Goal: Navigation & Orientation: Find specific page/section

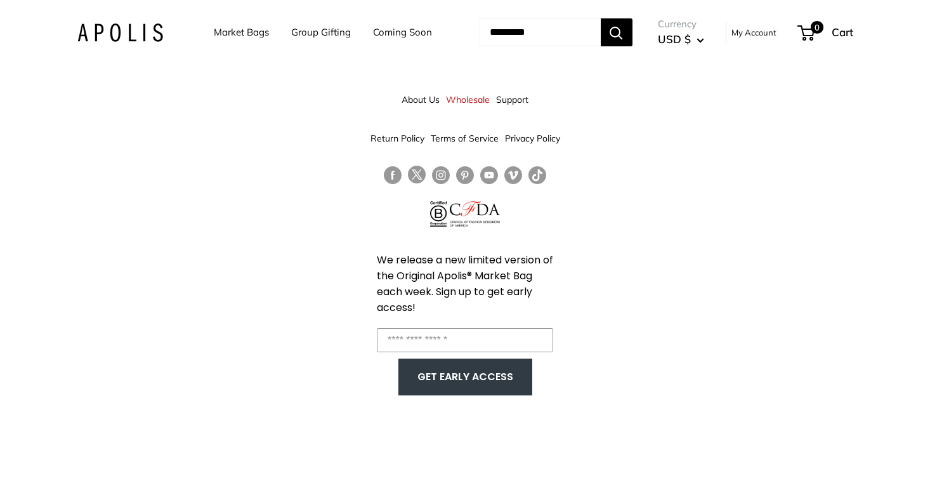
click at [420, 101] on link "About Us" at bounding box center [421, 99] width 38 height 23
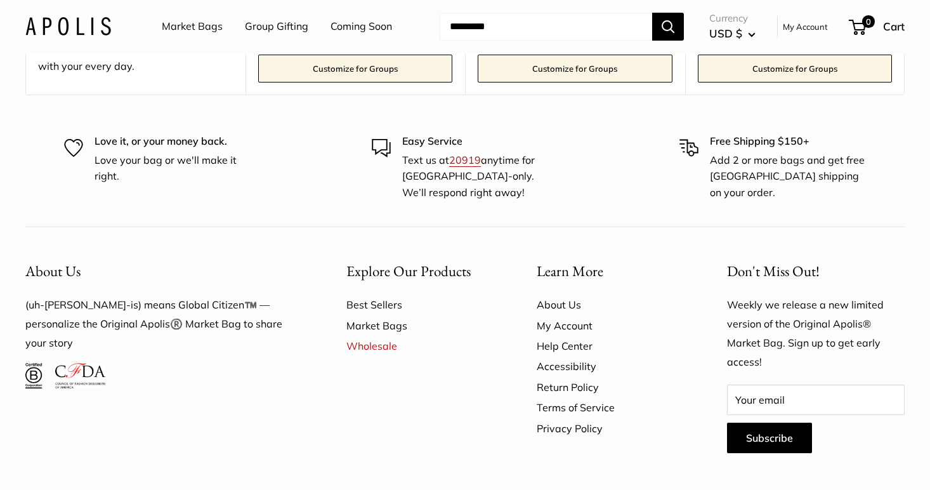
scroll to position [3488, 0]
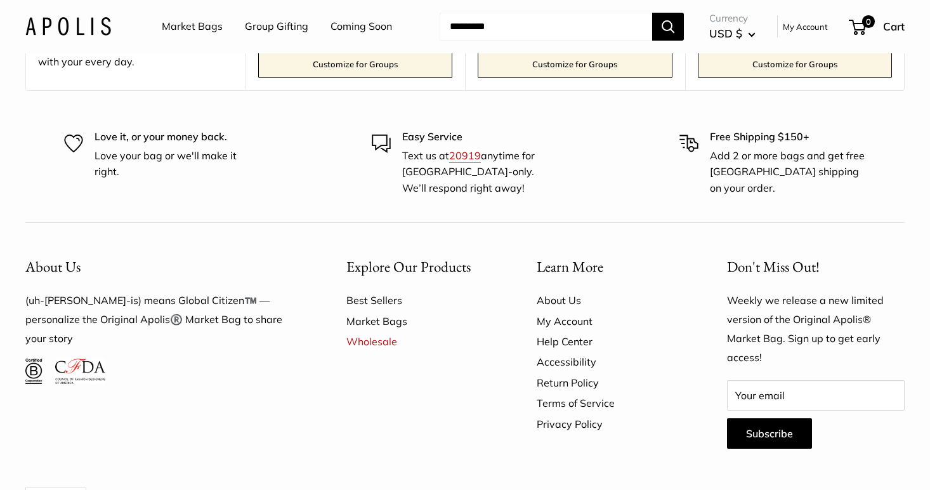
click at [562, 290] on link "About Us" at bounding box center [610, 300] width 146 height 20
